Goal: Task Accomplishment & Management: Use online tool/utility

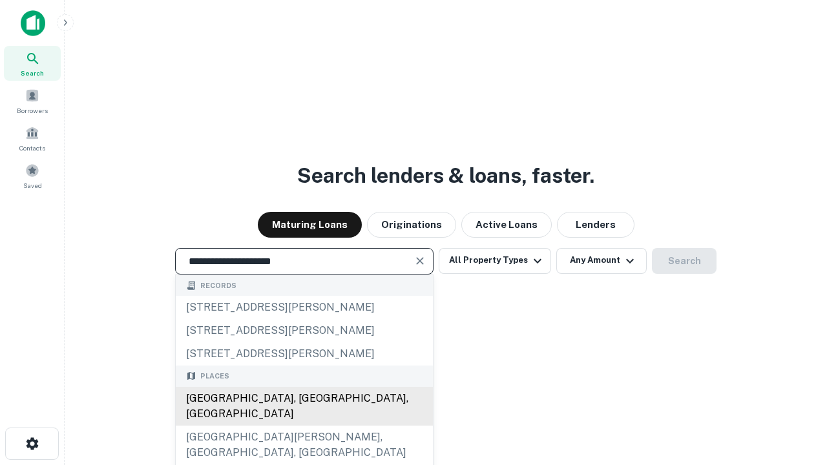
click at [304, 426] on div "[GEOGRAPHIC_DATA], [GEOGRAPHIC_DATA], [GEOGRAPHIC_DATA]" at bounding box center [304, 406] width 257 height 39
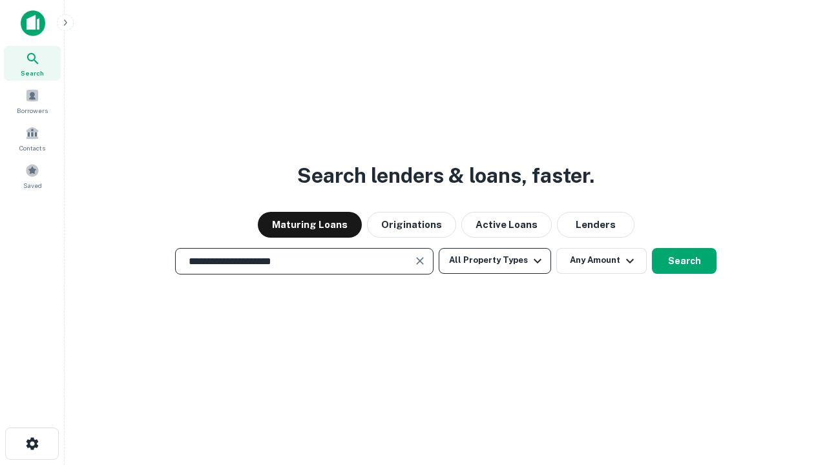
type input "**********"
click at [495, 260] on button "All Property Types" at bounding box center [495, 261] width 112 height 26
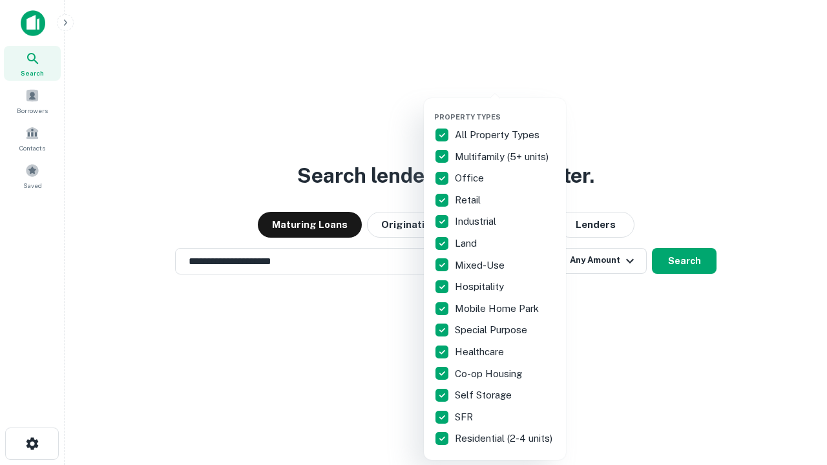
click at [505, 109] on button "button" at bounding box center [505, 109] width 142 height 1
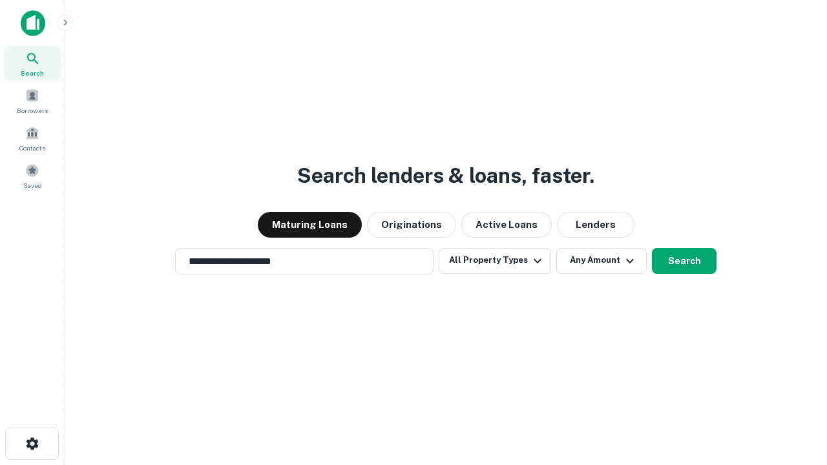
scroll to position [8, 156]
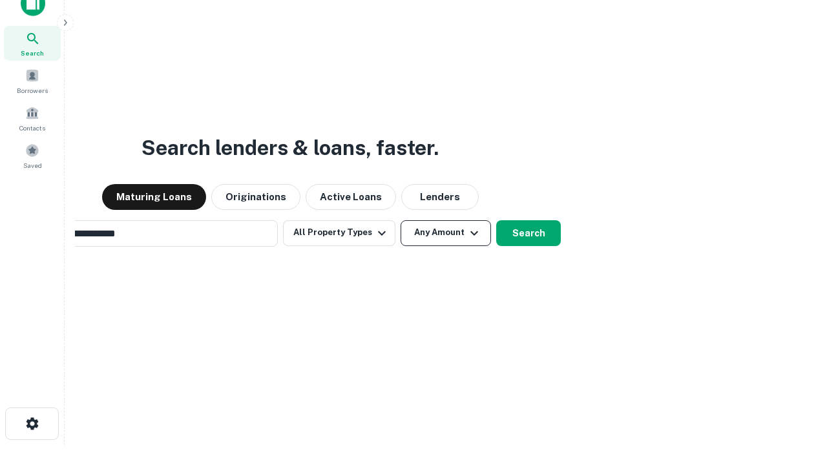
click at [401, 220] on button "Any Amount" at bounding box center [446, 233] width 90 height 26
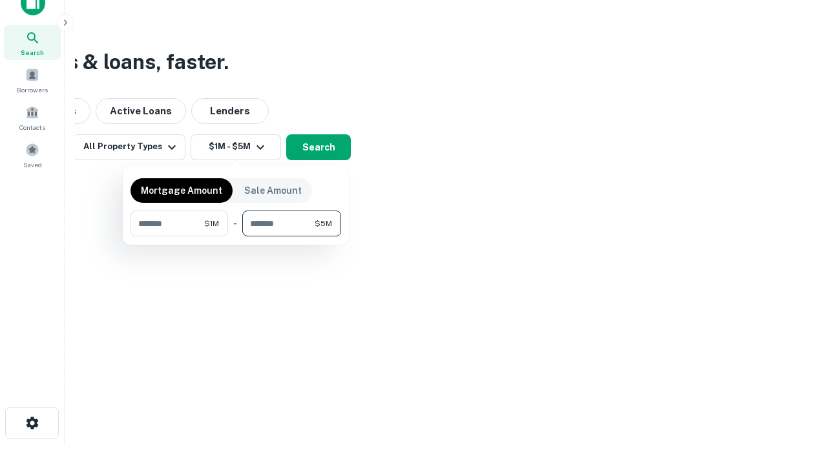
type input "*******"
click at [236, 237] on button "button" at bounding box center [236, 237] width 211 height 1
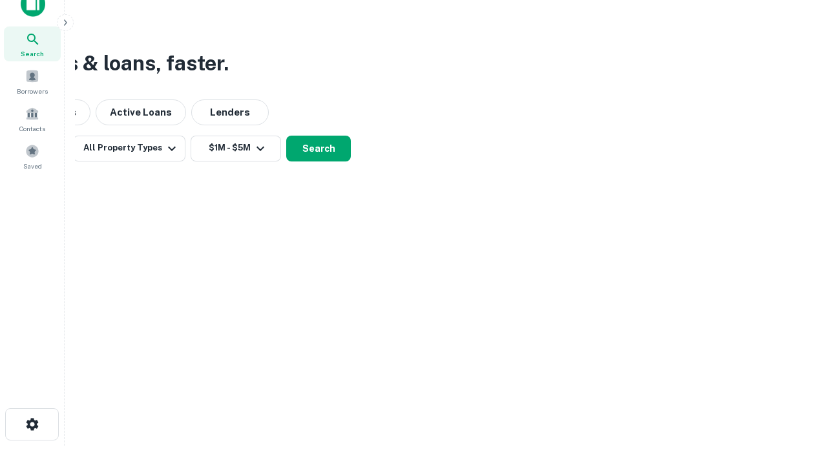
scroll to position [8, 238]
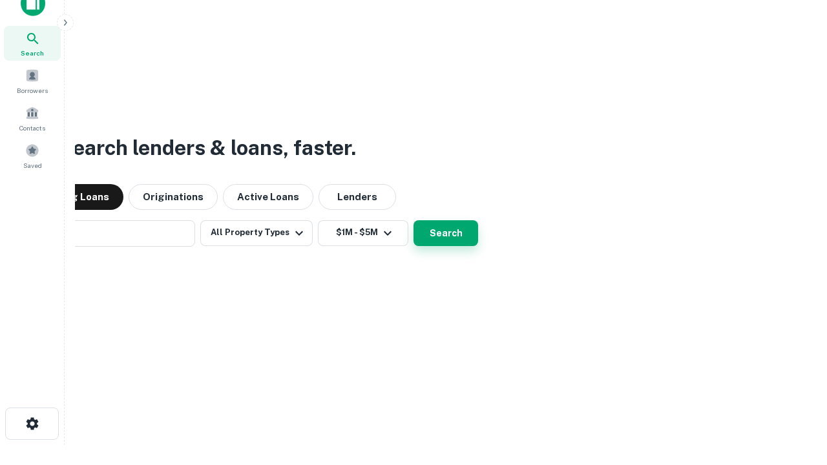
click at [414, 220] on button "Search" at bounding box center [446, 233] width 65 height 26
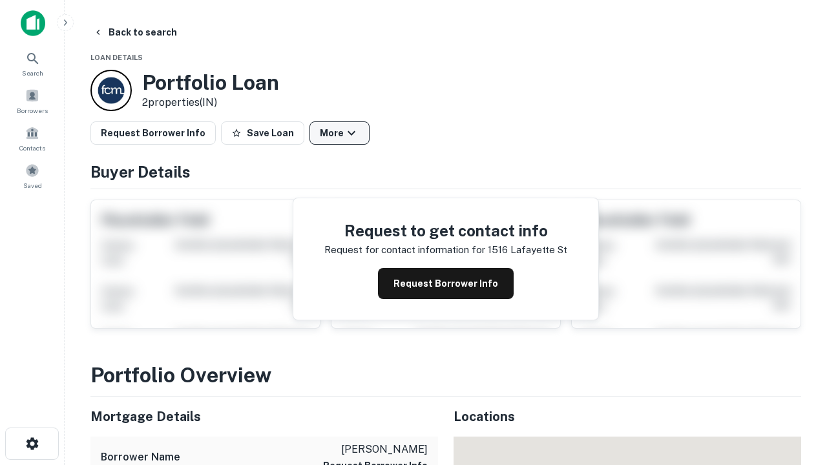
click at [339, 133] on button "More" at bounding box center [340, 133] width 60 height 23
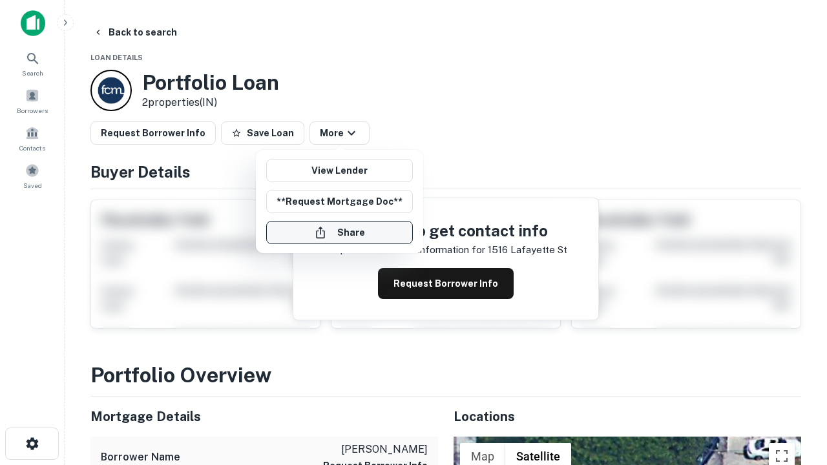
click at [339, 233] on button "Share" at bounding box center [339, 232] width 147 height 23
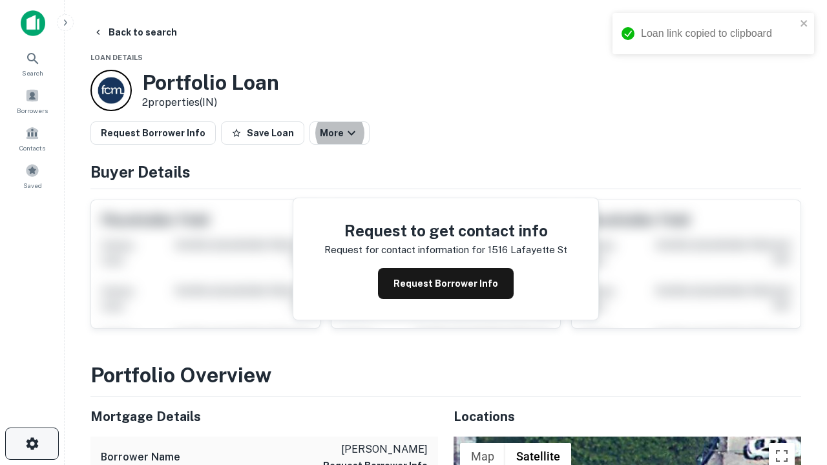
click at [32, 444] on icon "button" at bounding box center [33, 444] width 16 height 16
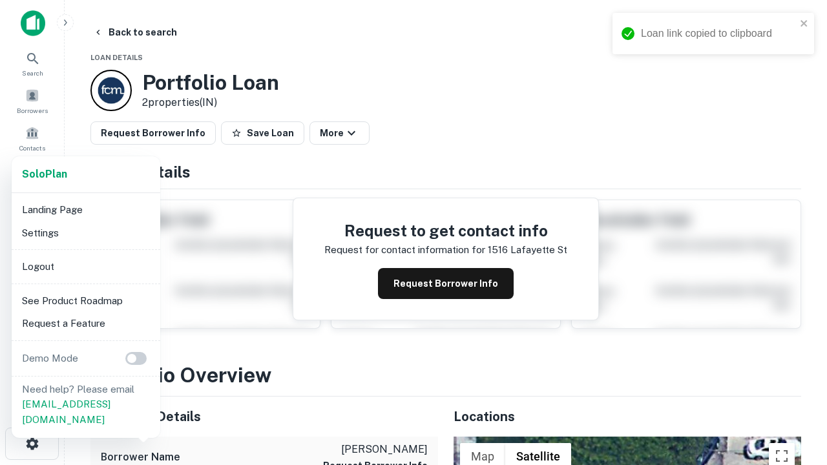
click at [85, 266] on li "Logout" at bounding box center [86, 266] width 138 height 23
